Goal: Transaction & Acquisition: Subscribe to service/newsletter

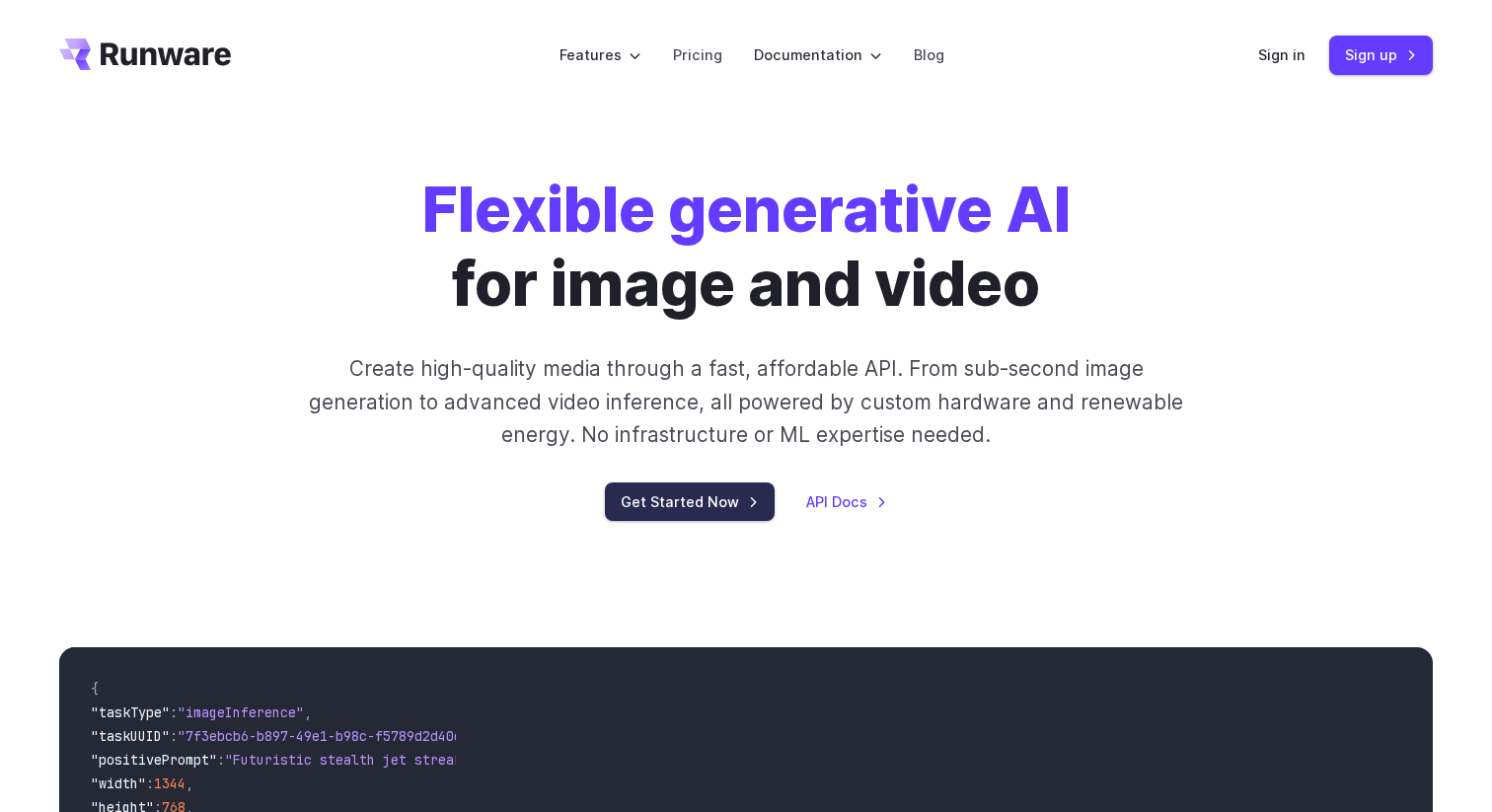
click at [655, 504] on link "Get Started Now" at bounding box center [689, 501] width 170 height 39
